Goal: Information Seeking & Learning: Learn about a topic

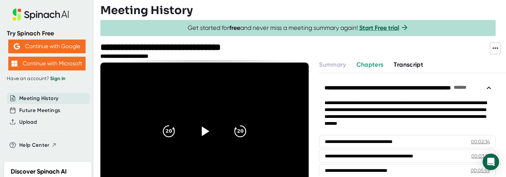
scroll to position [34, 0]
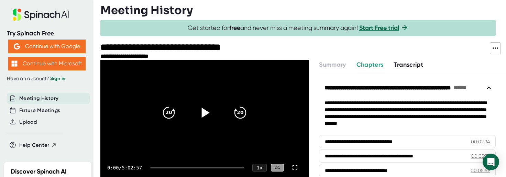
click at [196, 112] on icon at bounding box center [204, 112] width 17 height 17
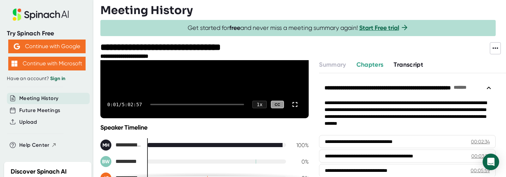
scroll to position [103, 0]
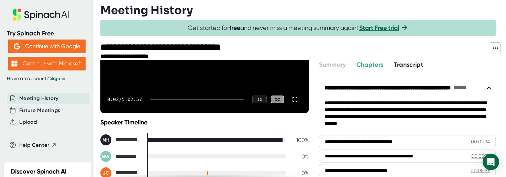
click at [188, 97] on div "0:02 / 5:02:57 1 x CC" at bounding box center [204, 99] width 208 height 27
click at [186, 99] on div at bounding box center [197, 99] width 94 height 1
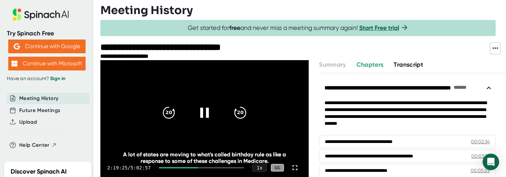
scroll to position [69, 0]
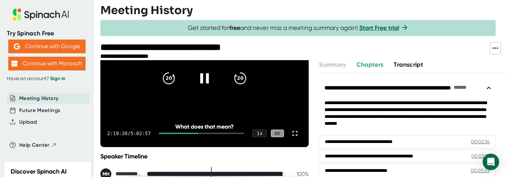
click at [196, 133] on div at bounding box center [201, 133] width 85 height 1
click at [202, 132] on div "2:45:39 / 5:02:57 1 x CC" at bounding box center [204, 133] width 208 height 27
click at [200, 134] on div "2:45:40 / 5:02:57 1 x CC" at bounding box center [204, 133] width 208 height 27
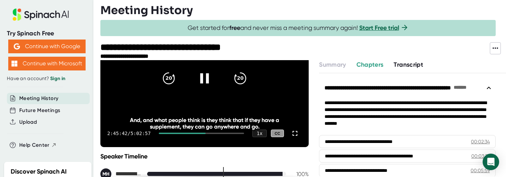
click at [201, 133] on div at bounding box center [201, 133] width 85 height 1
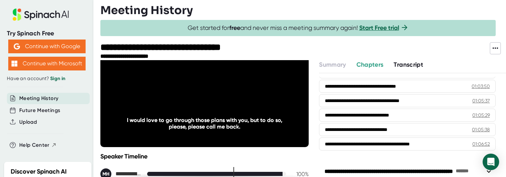
scroll to position [1168, 0]
